Goal: Information Seeking & Learning: Learn about a topic

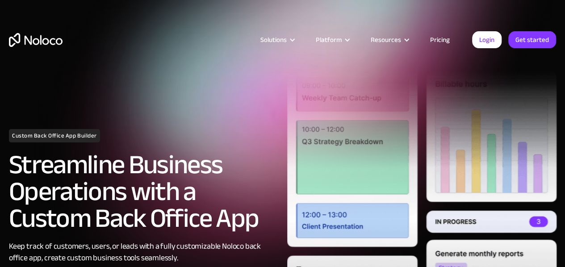
click at [439, 42] on link "Pricing" at bounding box center [440, 40] width 42 height 12
